Goal: Task Accomplishment & Management: Use online tool/utility

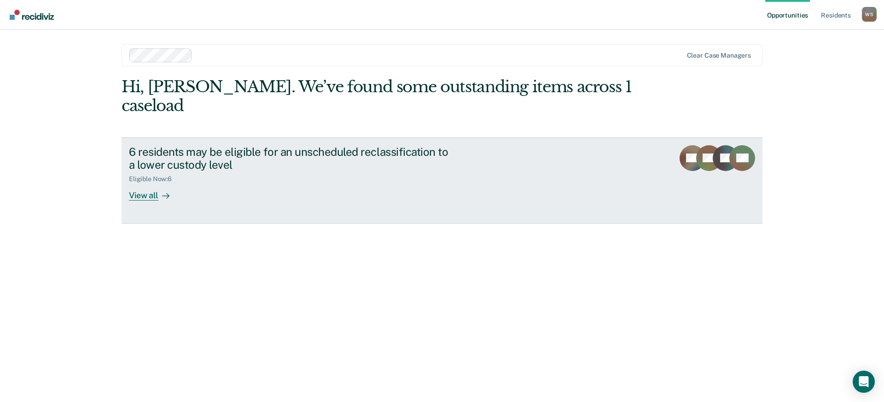
click at [164, 192] on icon at bounding box center [165, 195] width 7 height 7
